Goal: Task Accomplishment & Management: Manage account settings

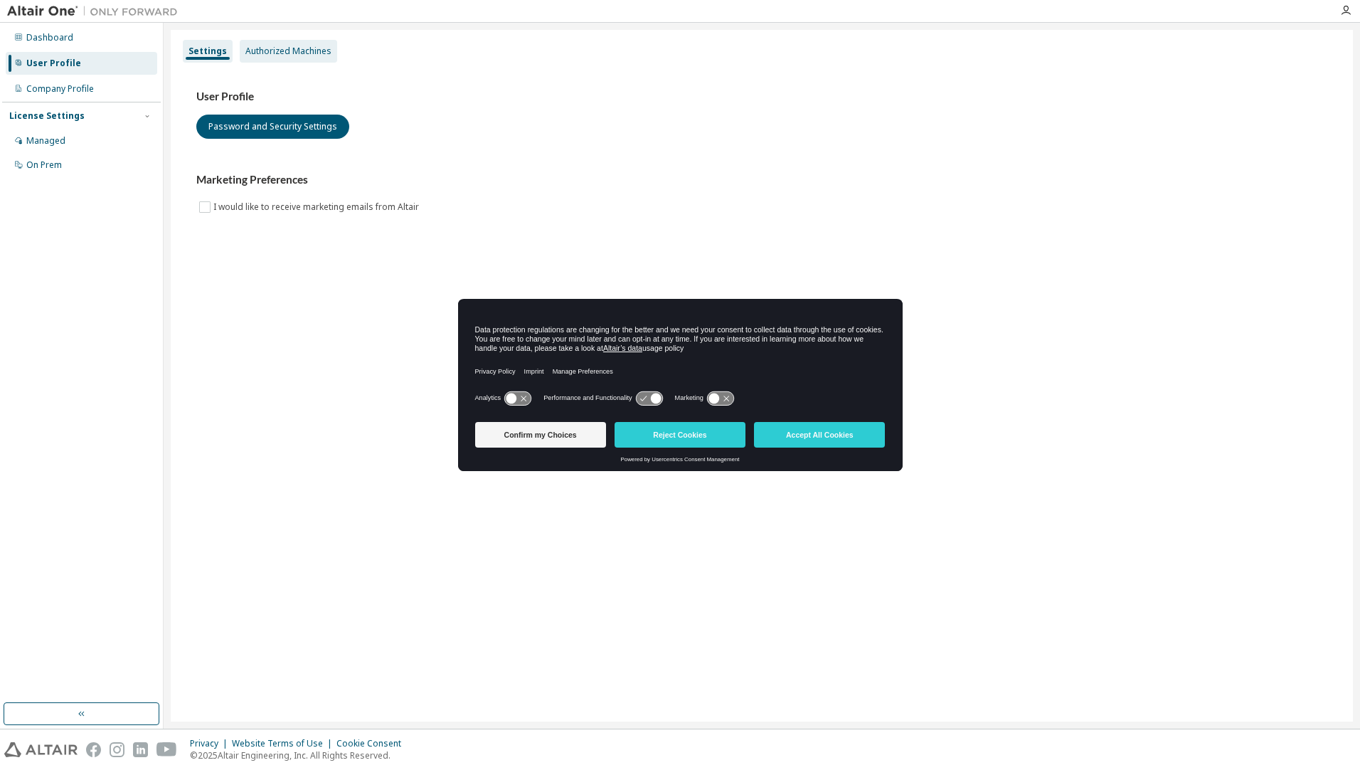
click at [312, 53] on div "Authorized Machines" at bounding box center [288, 51] width 86 height 11
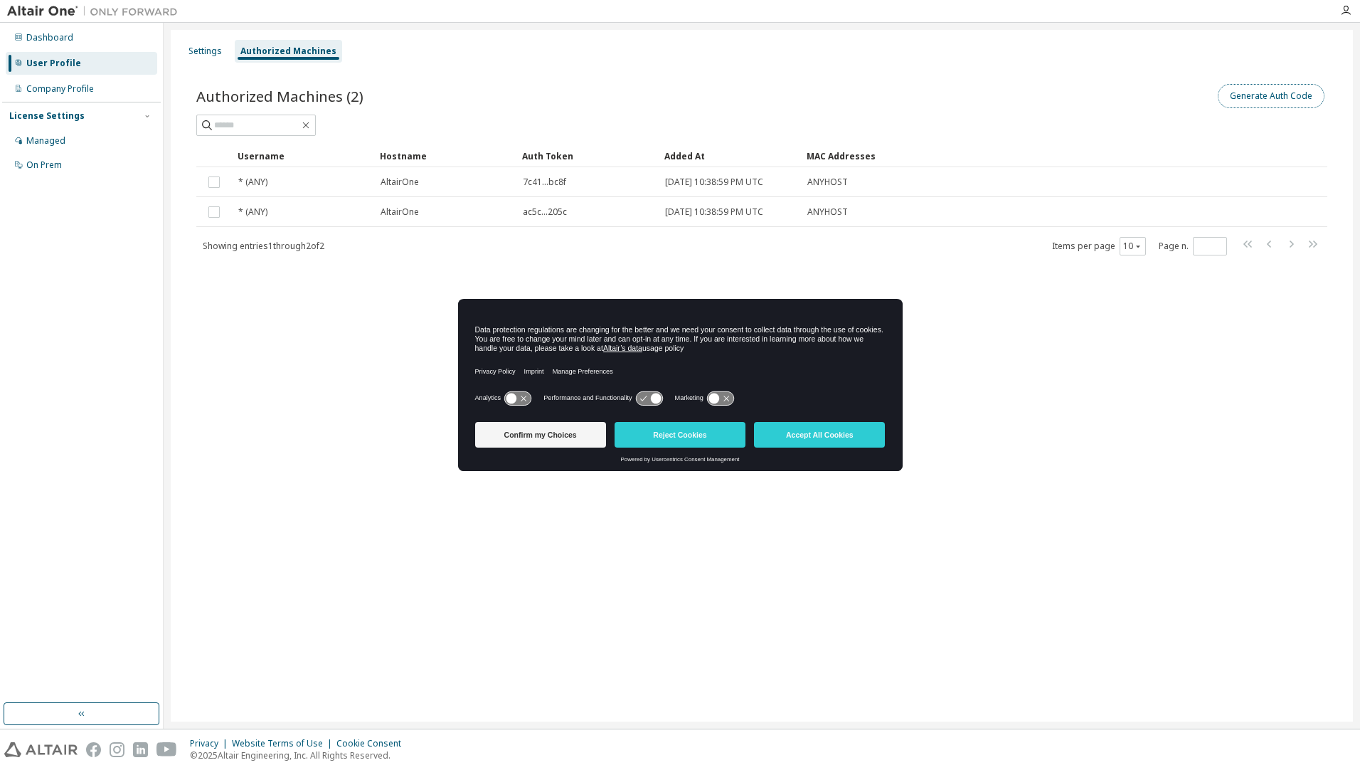
click at [1270, 92] on button "Generate Auth Code" at bounding box center [1271, 96] width 107 height 24
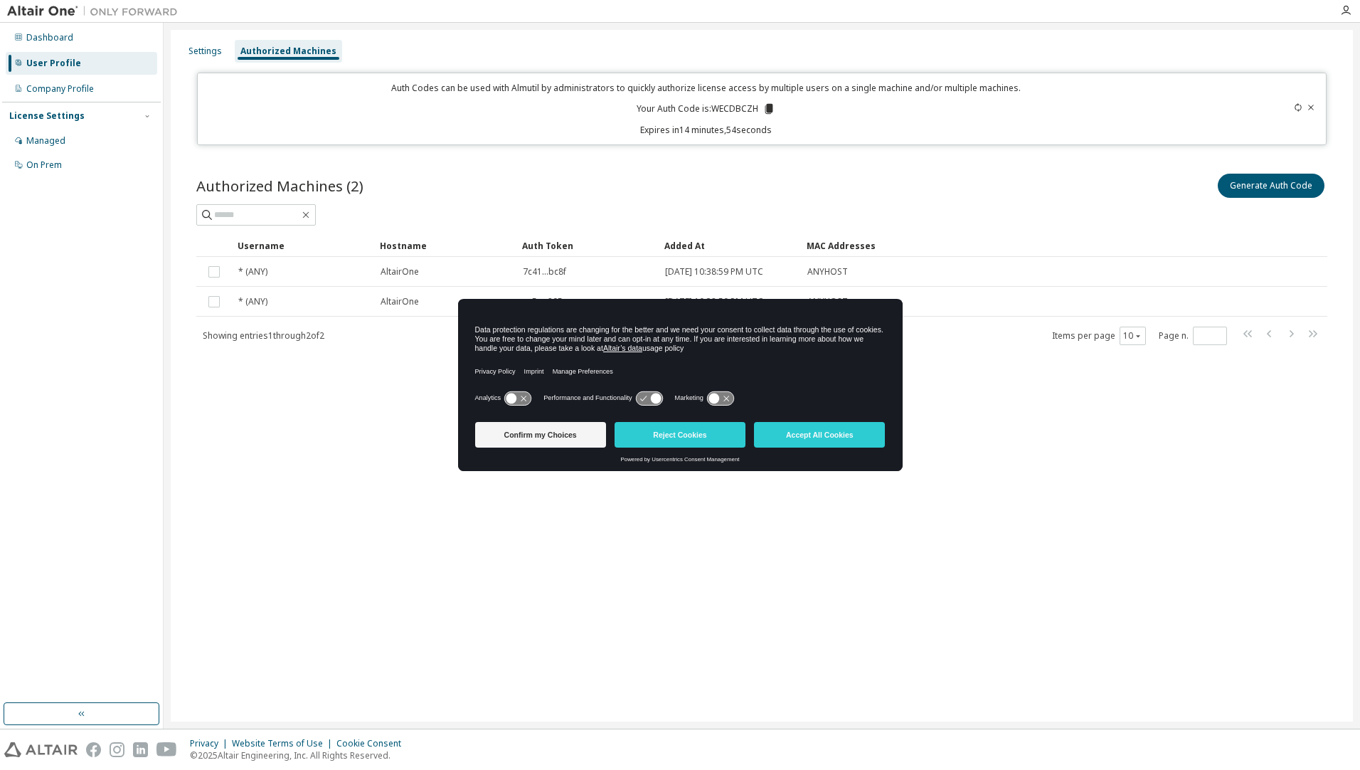
click at [769, 110] on icon at bounding box center [770, 109] width 8 height 10
click at [768, 110] on icon at bounding box center [770, 109] width 8 height 10
